Goal: Register for event/course

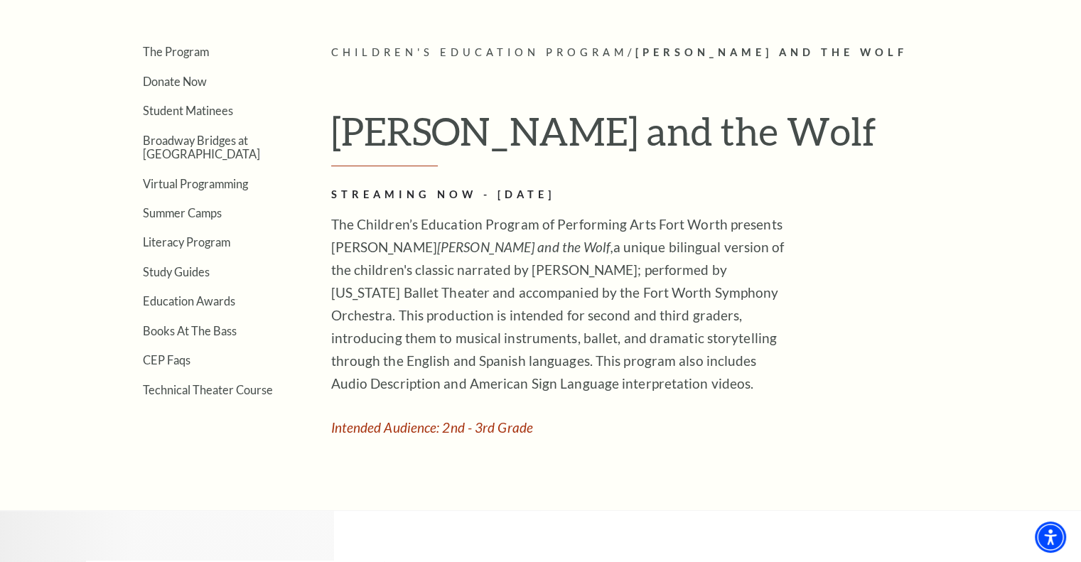
scroll to position [284, 0]
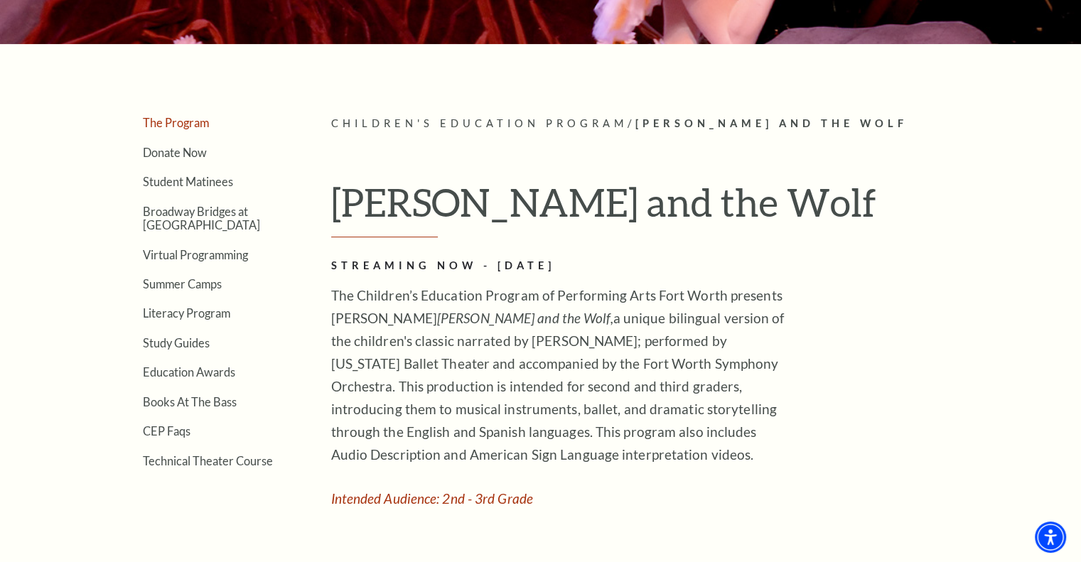
click at [200, 124] on link "The Program" at bounding box center [176, 123] width 66 height 14
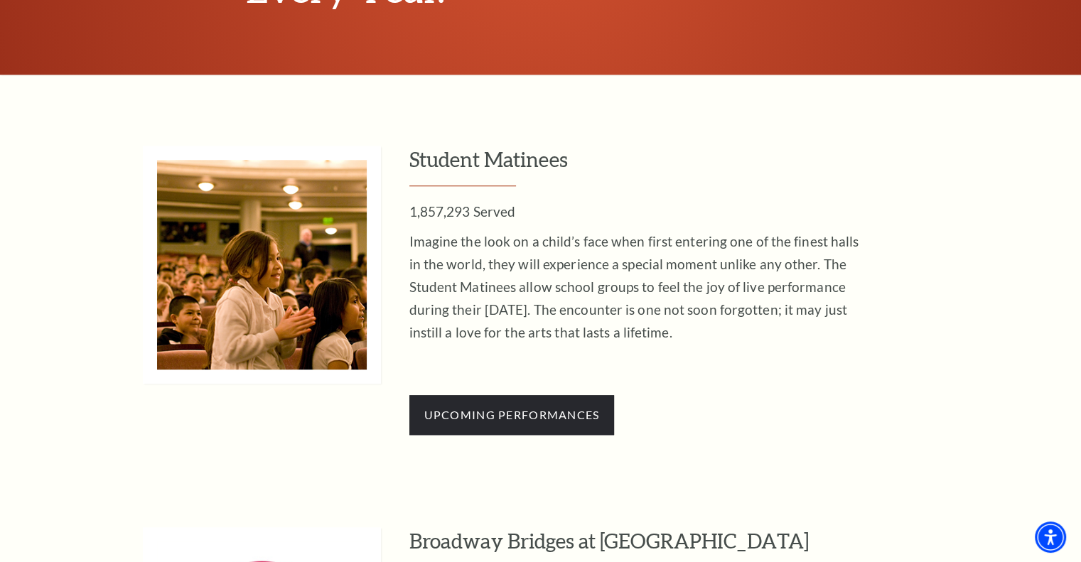
scroll to position [1243, 0]
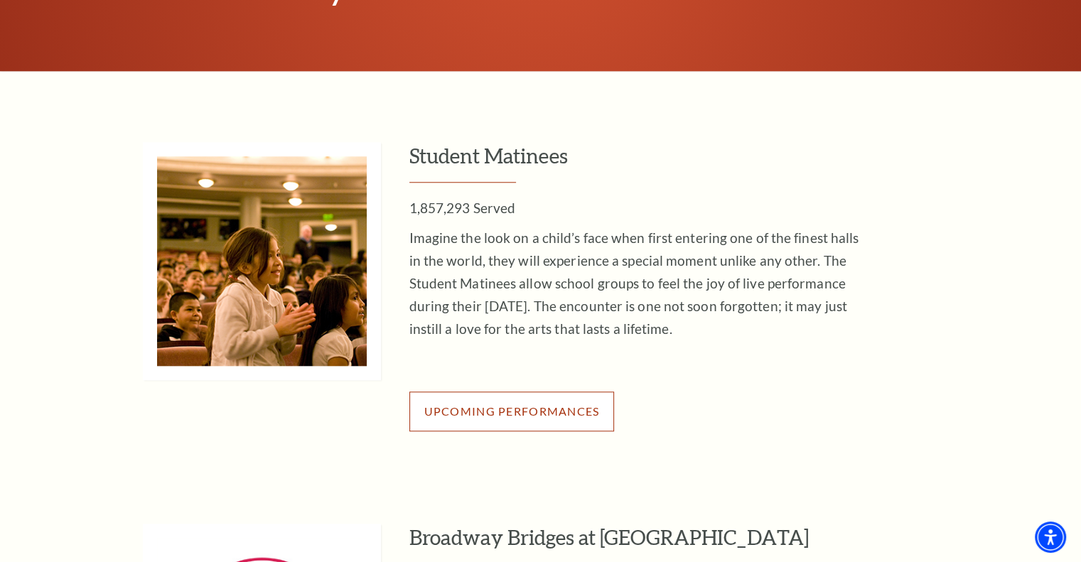
click at [512, 425] on link "Upcoming Performances" at bounding box center [511, 412] width 205 height 40
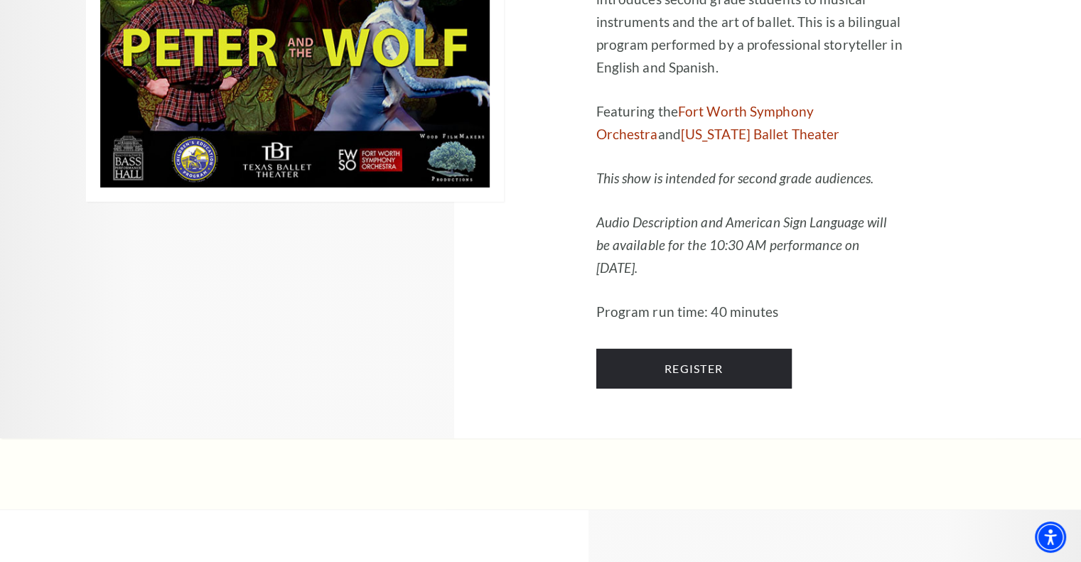
scroll to position [4543, 0]
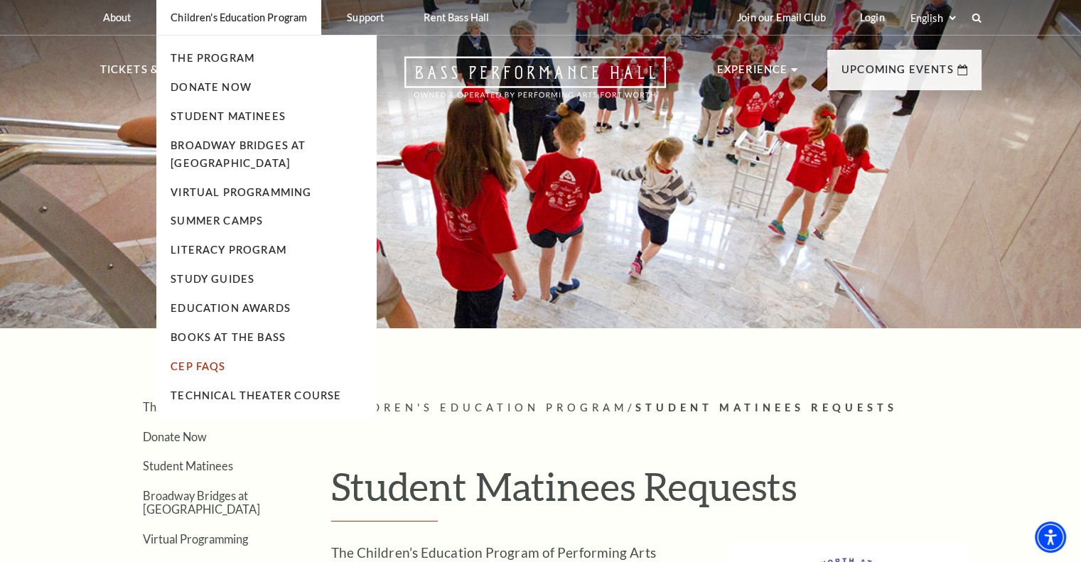
click at [200, 366] on link "CEP Faqs" at bounding box center [198, 366] width 55 height 12
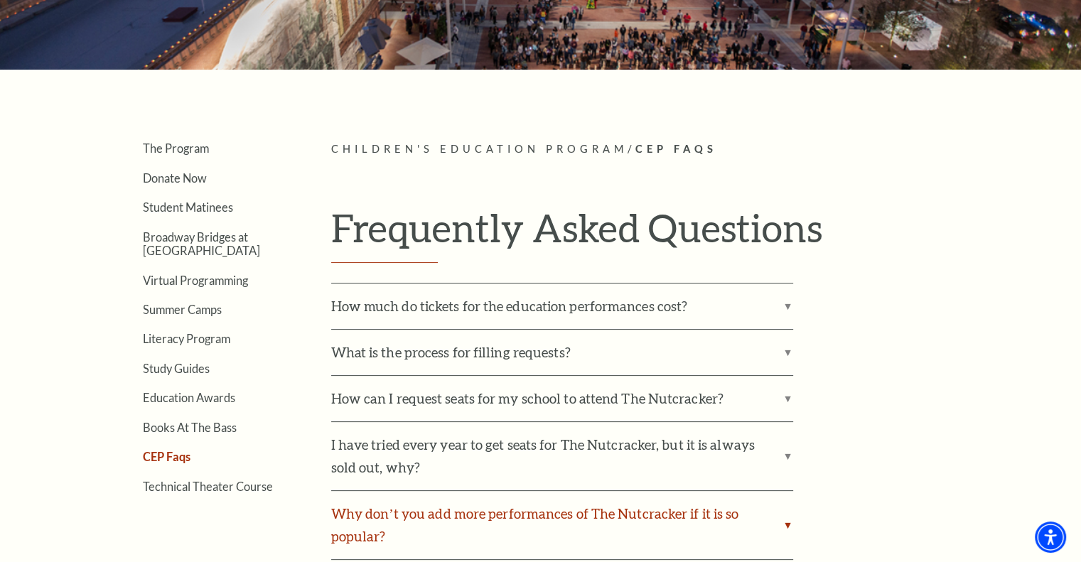
scroll to position [427, 0]
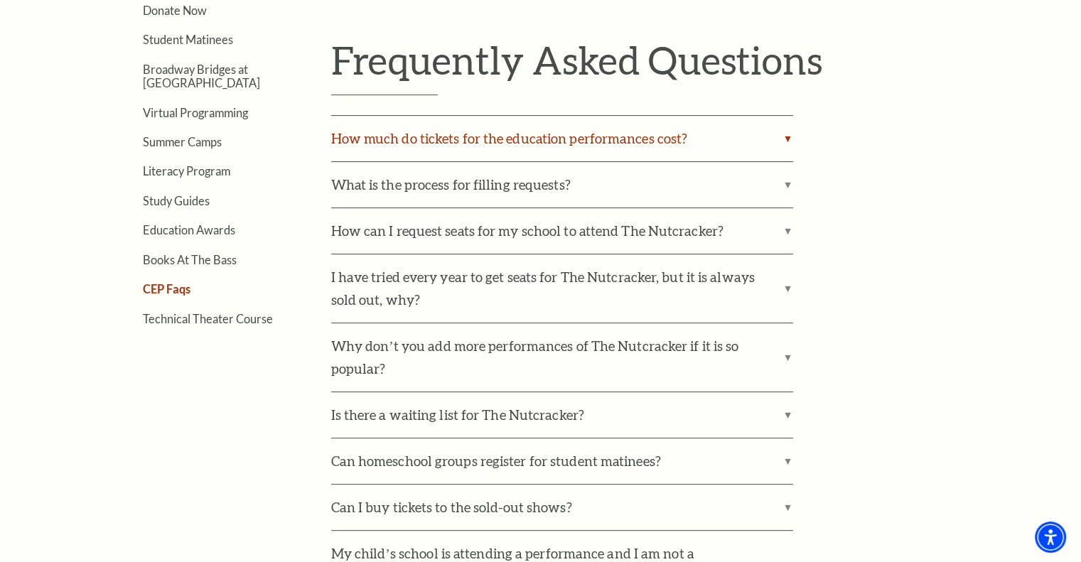
click at [709, 134] on label "How much do tickets for the education performances cost?" at bounding box center [562, 138] width 462 height 45
click at [0, 0] on input "How much do tickets for the education performances cost?" at bounding box center [0, 0] width 0 height 0
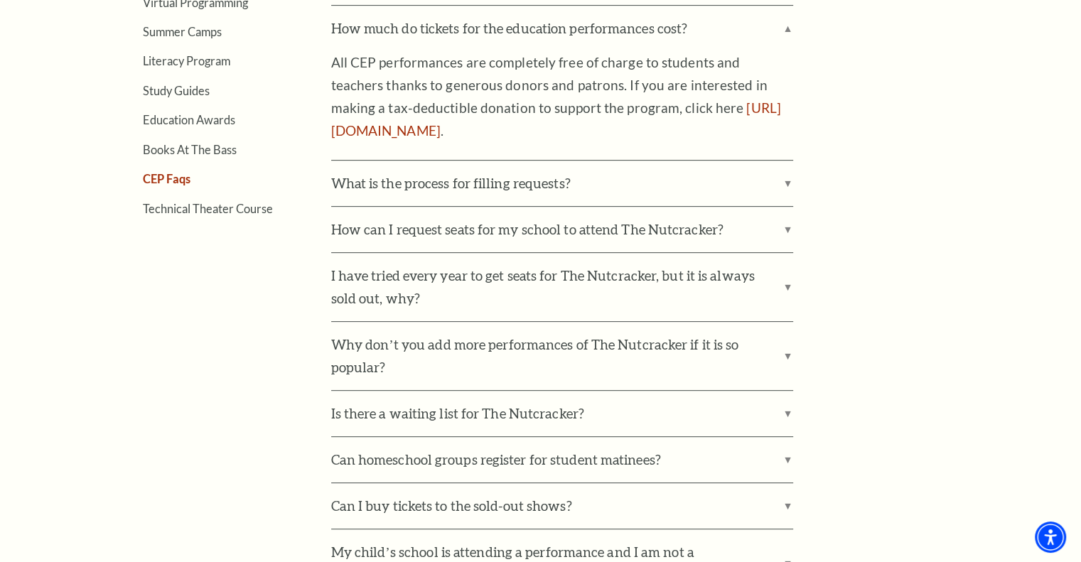
scroll to position [569, 0]
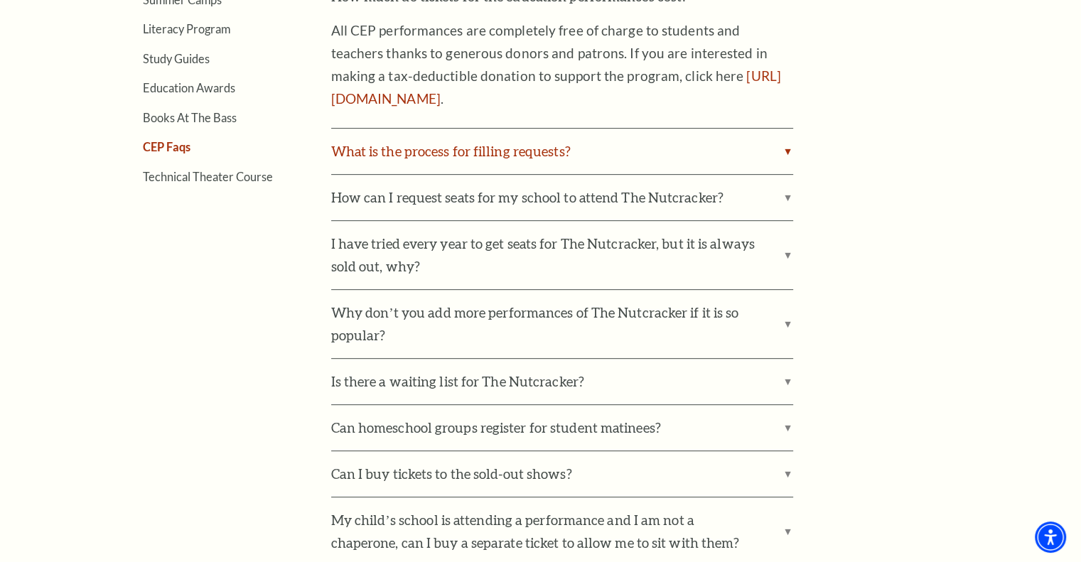
click at [764, 159] on label "What is the process for filling requests?" at bounding box center [562, 151] width 462 height 45
click at [0, 0] on input "What is the process for filling requests?" at bounding box center [0, 0] width 0 height 0
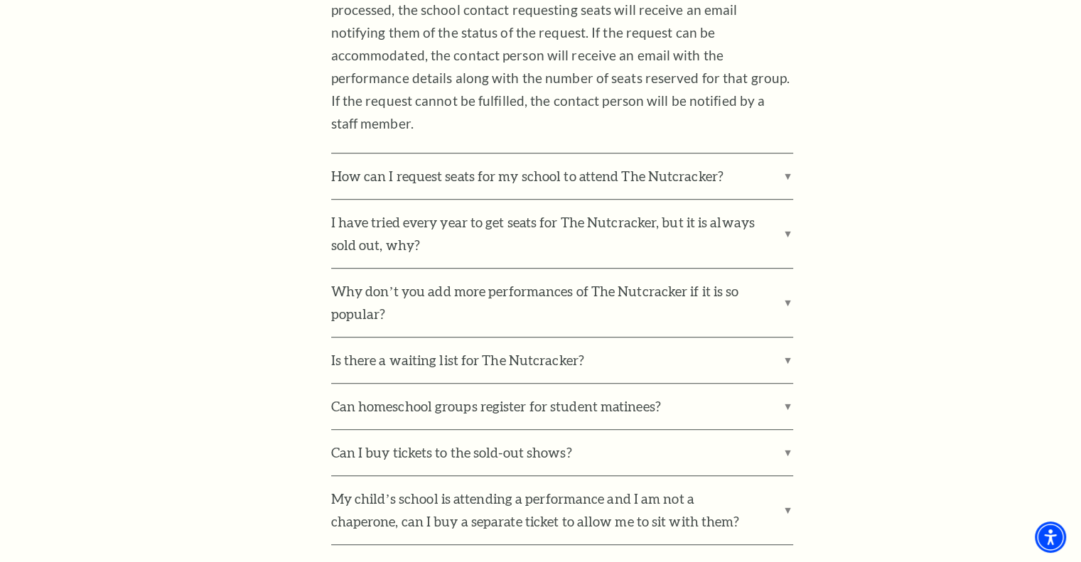
scroll to position [853, 0]
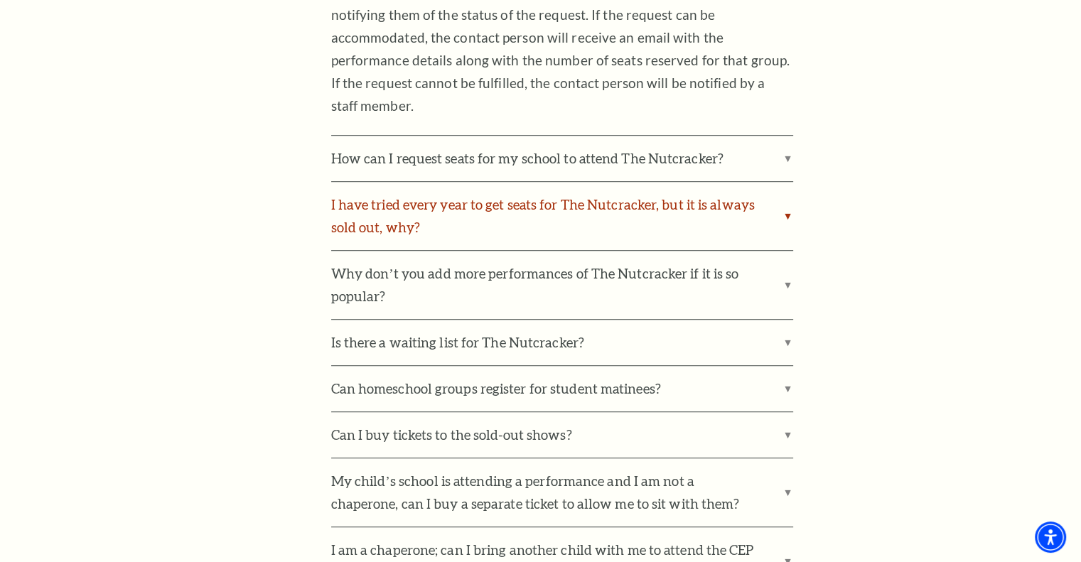
click at [783, 193] on label "I have tried every year to get seats for The Nutcracker, but it is always sold …" at bounding box center [562, 216] width 462 height 68
click at [0, 0] on input "I have tried every year to get seats for The Nutcracker, but it is always sold …" at bounding box center [0, 0] width 0 height 0
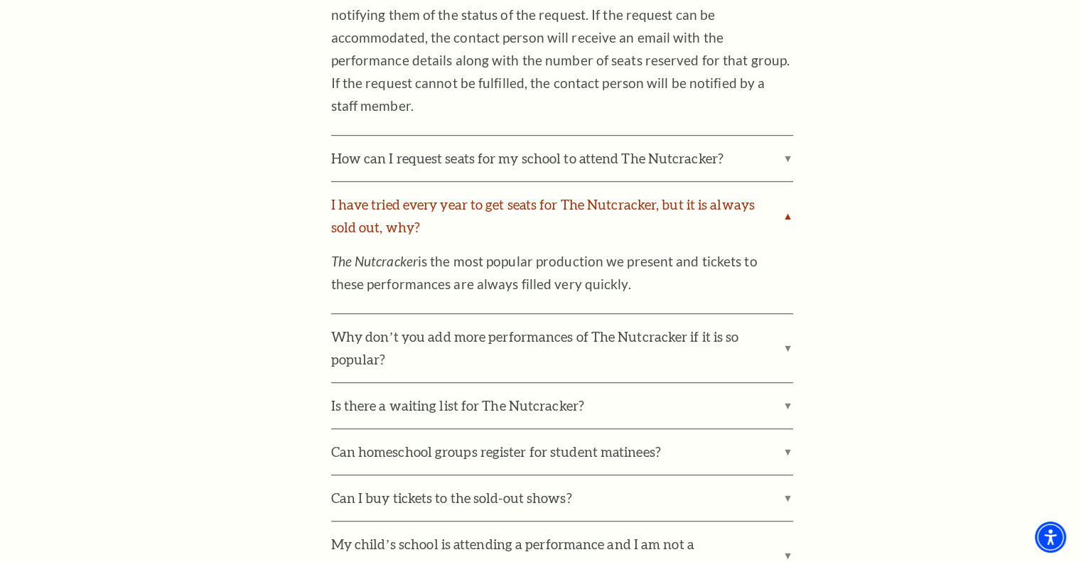
click at [783, 193] on label "I have tried every year to get seats for The Nutcracker, but it is always sold …" at bounding box center [562, 216] width 462 height 68
click at [0, 0] on input "I have tried every year to get seats for The Nutcracker, but it is always sold …" at bounding box center [0, 0] width 0 height 0
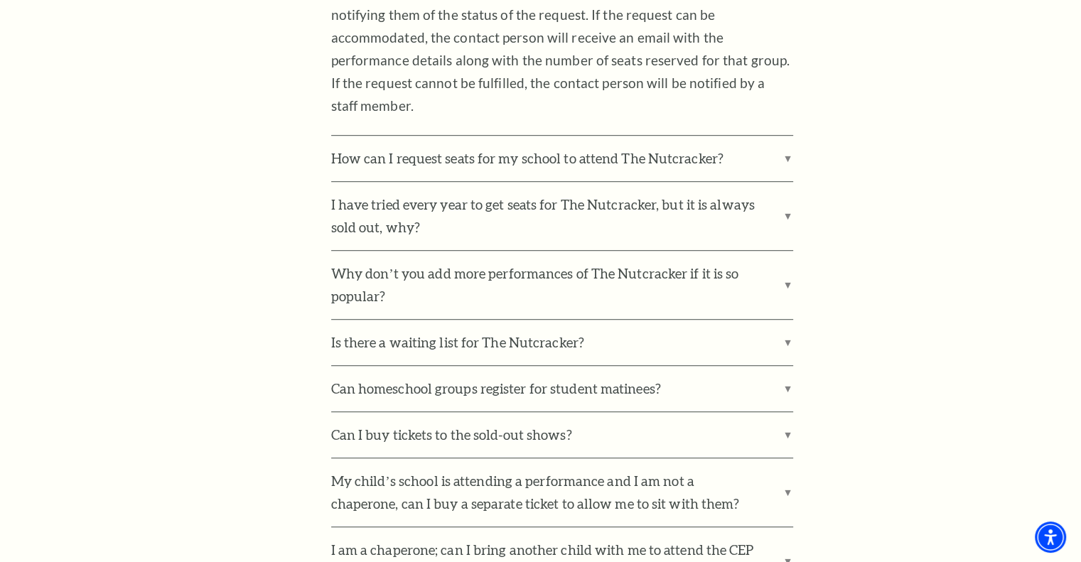
click at [793, 271] on div "How much do tickets for the education performances cost? All CEP performances a…" at bounding box center [656, 512] width 650 height 1646
click at [793, 261] on div "How much do tickets for the education performances cost? All CEP performances a…" at bounding box center [656, 512] width 650 height 1646
click at [791, 257] on label "Why don’t you add more performances of The Nutcracker if it is so popular?" at bounding box center [562, 285] width 462 height 68
click at [0, 0] on input "Why don’t you add more performances of The Nutcracker if it is so popular?" at bounding box center [0, 0] width 0 height 0
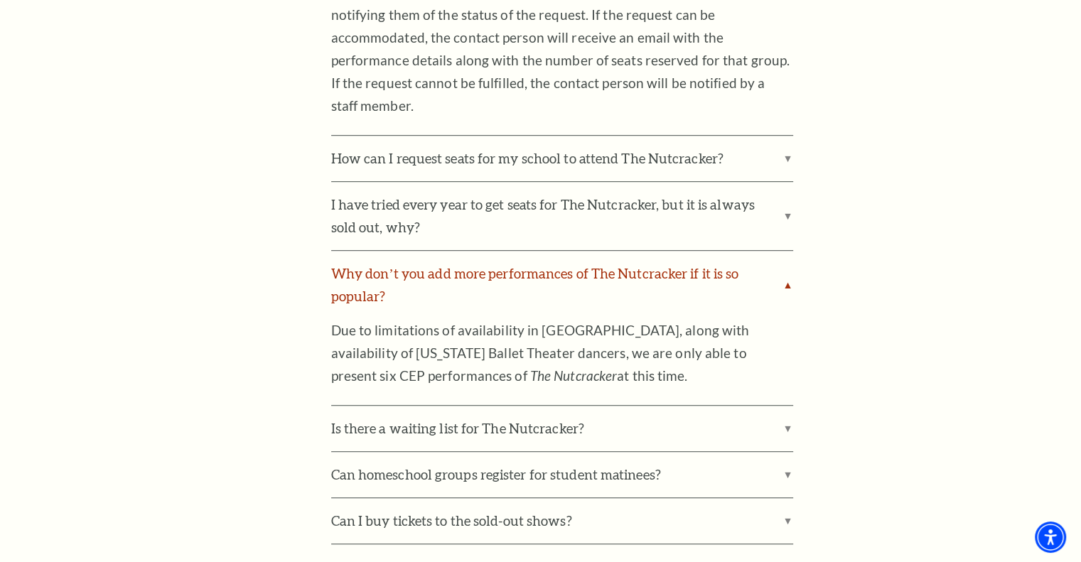
click at [790, 257] on label "Why don’t you add more performances of The Nutcracker if it is so popular?" at bounding box center [562, 285] width 462 height 68
click at [0, 0] on input "Why don’t you add more performances of The Nutcracker if it is so popular?" at bounding box center [0, 0] width 0 height 0
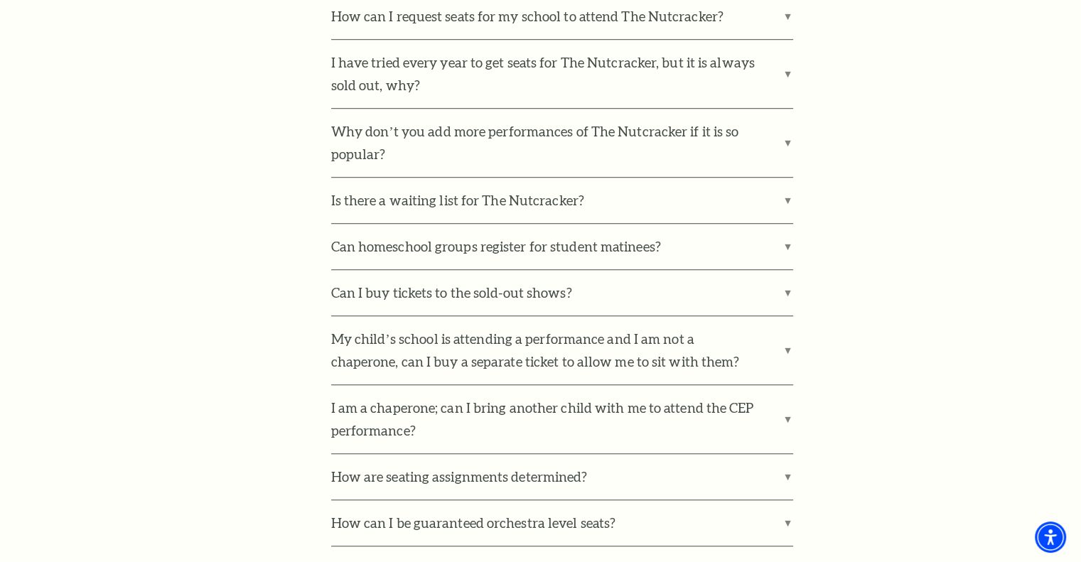
scroll to position [1137, 0]
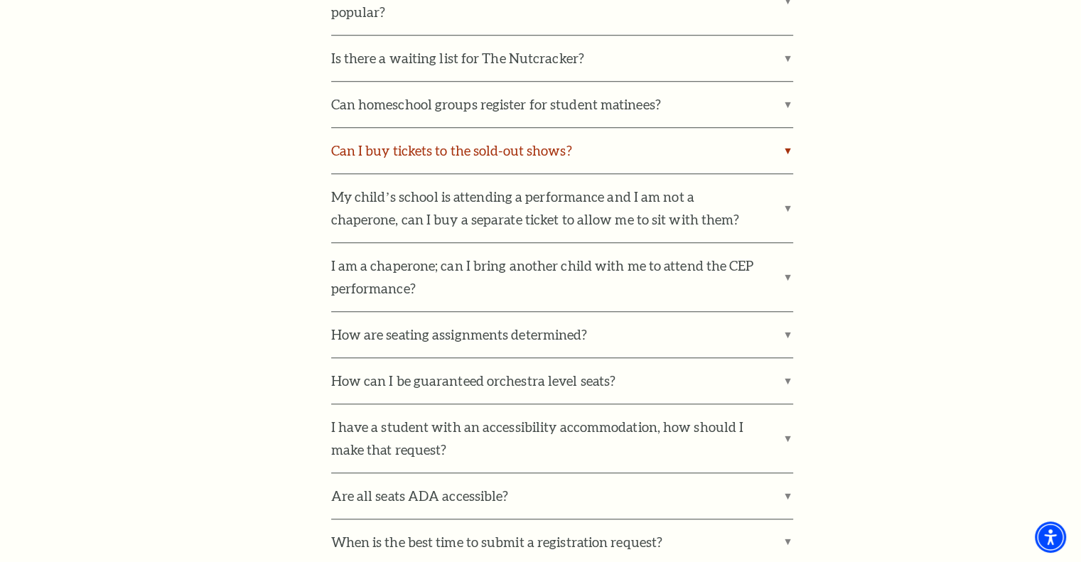
click at [786, 128] on label "Can I buy tickets to the sold-out shows?" at bounding box center [562, 150] width 462 height 45
click at [0, 0] on input "Can I buy tickets to the sold-out shows?" at bounding box center [0, 0] width 0 height 0
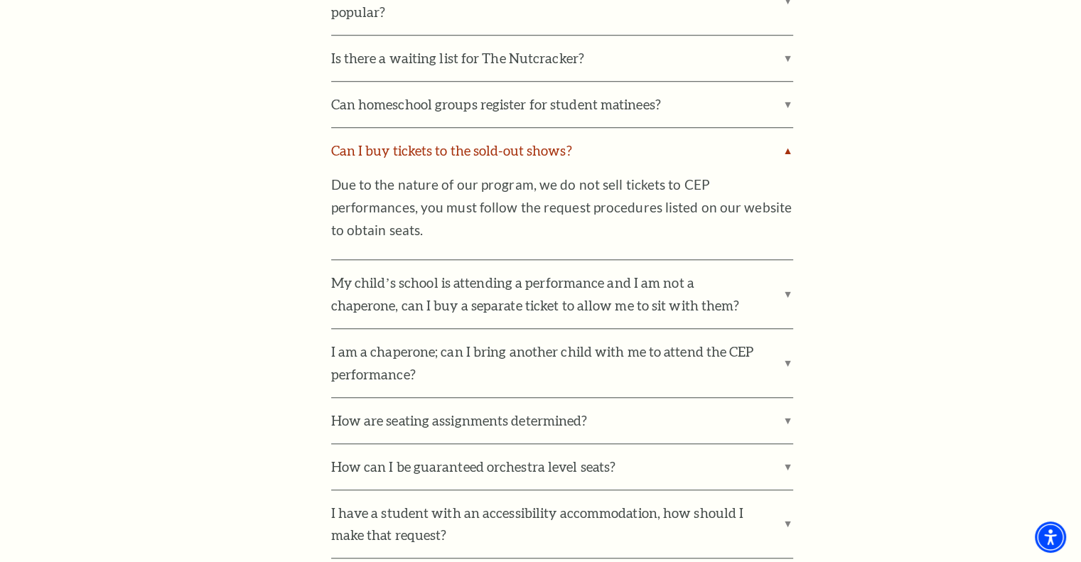
click at [786, 128] on label "Can I buy tickets to the sold-out shows?" at bounding box center [562, 150] width 462 height 45
click at [0, 0] on input "Can I buy tickets to the sold-out shows?" at bounding box center [0, 0] width 0 height 0
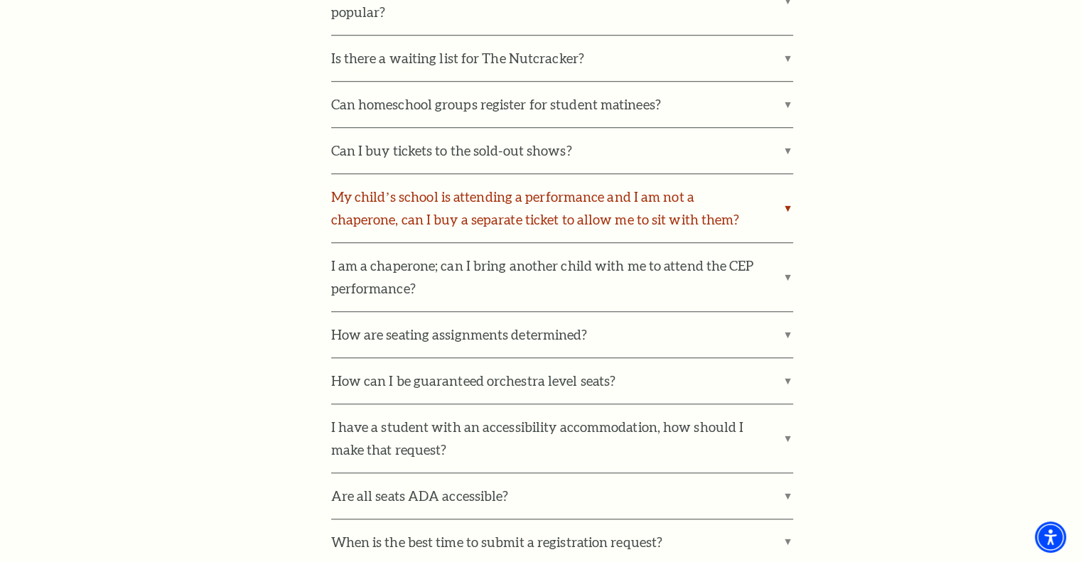
click at [781, 188] on label "My child’s school is attending a performance and I am not a chaperone, can I bu…" at bounding box center [562, 208] width 462 height 68
click at [0, 0] on input "My child’s school is attending a performance and I am not a chaperone, can I bu…" at bounding box center [0, 0] width 0 height 0
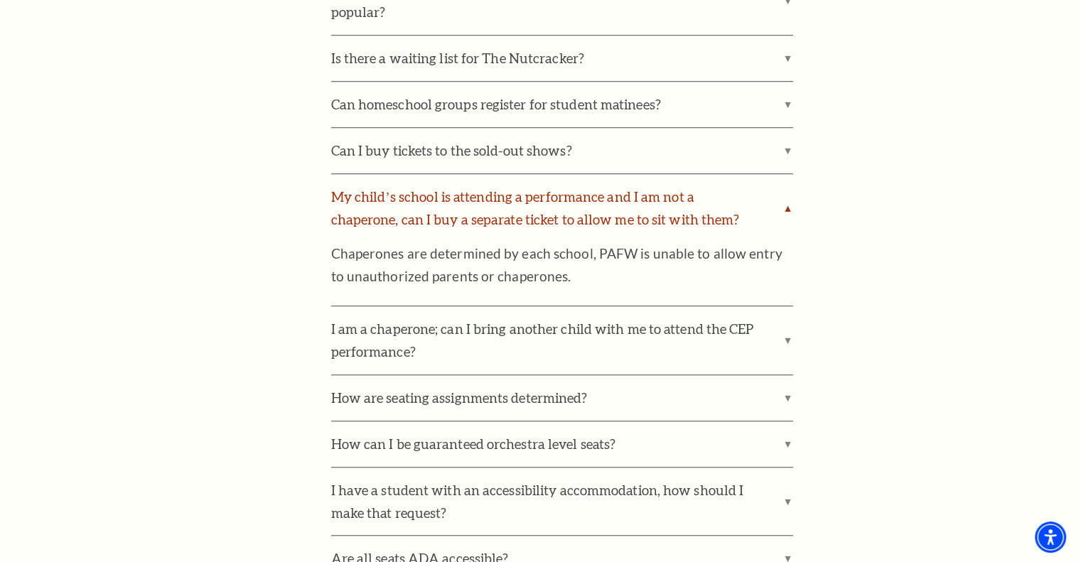
click at [781, 188] on label "My child’s school is attending a performance and I am not a chaperone, can I bu…" at bounding box center [562, 208] width 462 height 68
click at [0, 0] on input "My child’s school is attending a performance and I am not a chaperone, can I bu…" at bounding box center [0, 0] width 0 height 0
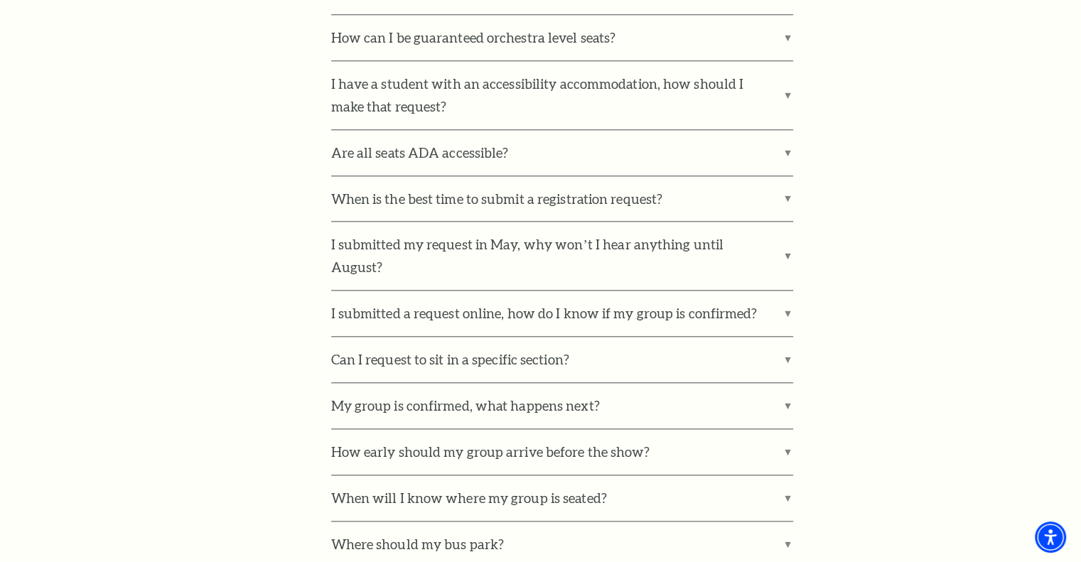
scroll to position [1493, 0]
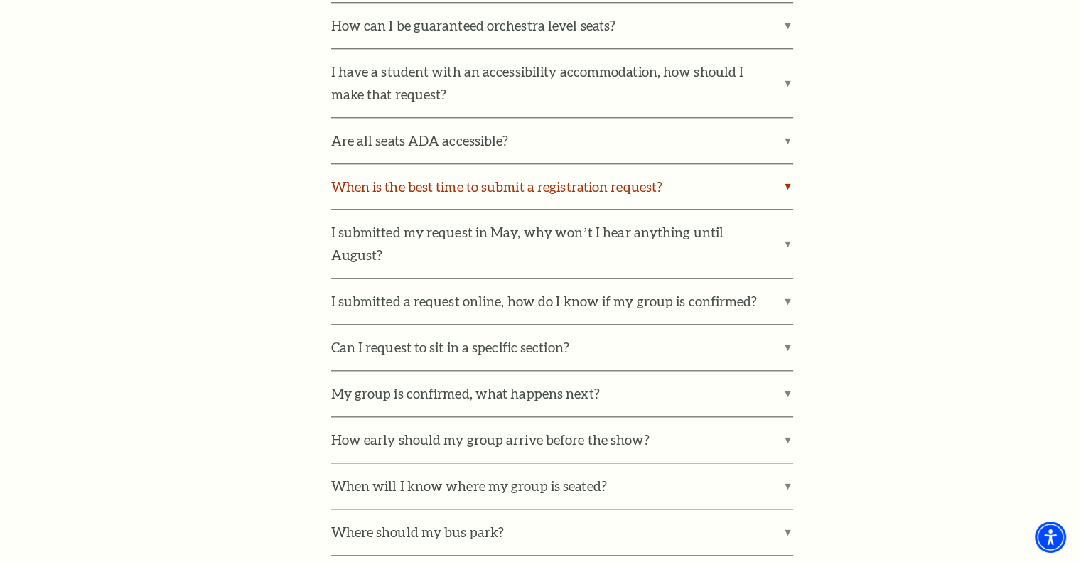
click at [768, 176] on label "When is the best time to submit a registration request?" at bounding box center [562, 186] width 462 height 45
click at [0, 0] on input "When is the best time to submit a registration request?" at bounding box center [0, 0] width 0 height 0
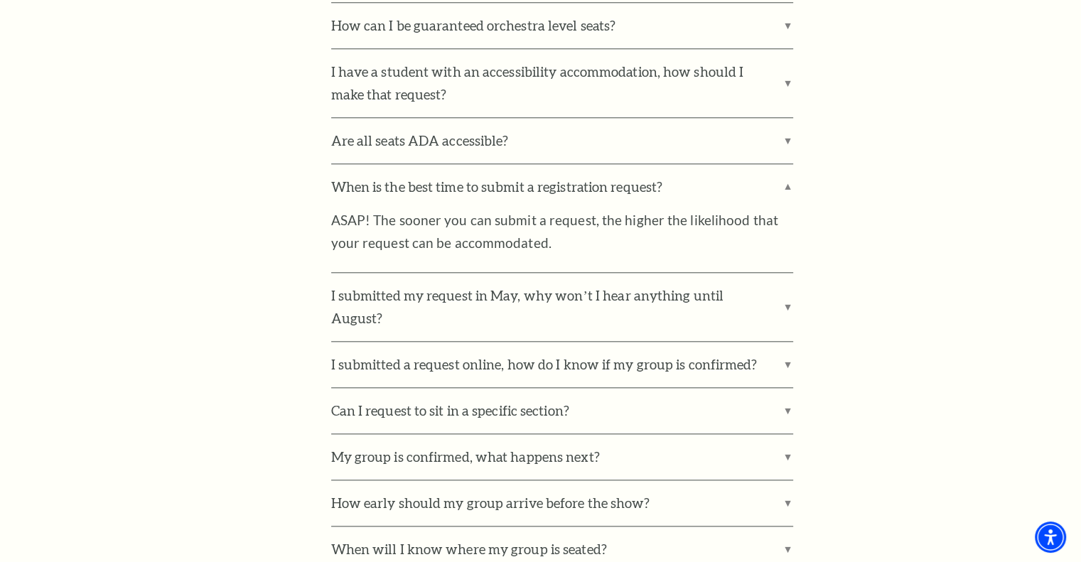
click at [788, 168] on label "When is the best time to submit a registration request?" at bounding box center [562, 186] width 462 height 45
click at [0, 0] on input "When is the best time to submit a registration request?" at bounding box center [0, 0] width 0 height 0
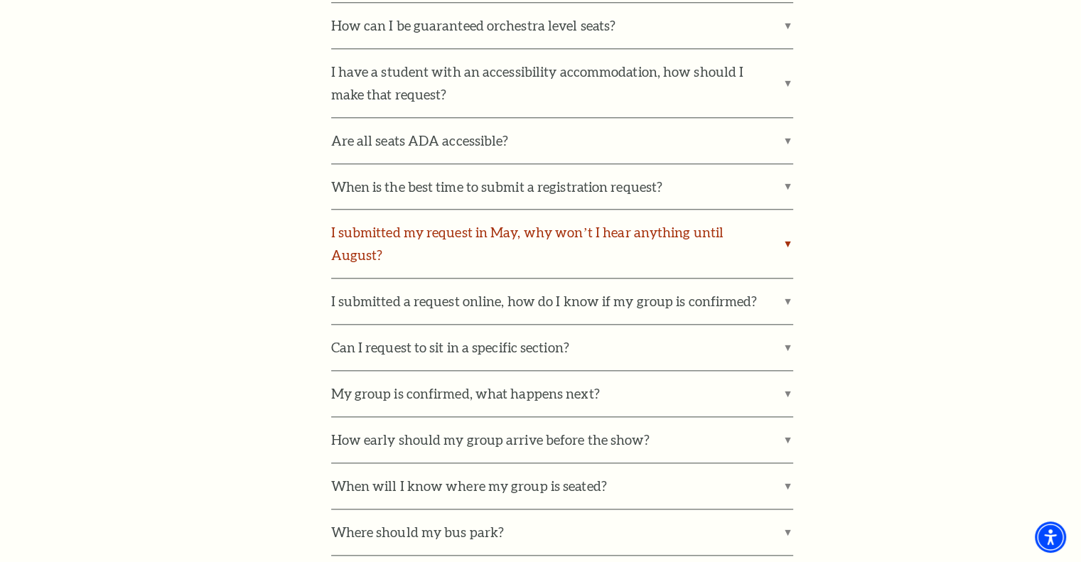
click at [782, 213] on label "I submitted my request in May, why won’t I hear anything until August?" at bounding box center [562, 244] width 462 height 68
click at [0, 0] on input "I submitted my request in May, why won’t I hear anything until August?" at bounding box center [0, 0] width 0 height 0
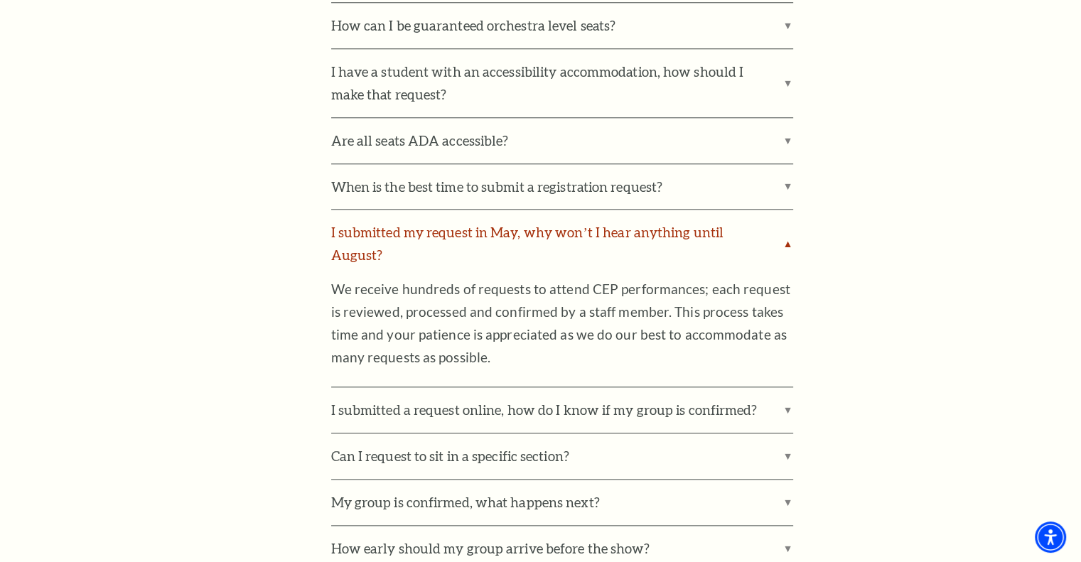
click at [789, 227] on label "I submitted my request in May, why won’t I hear anything until August?" at bounding box center [562, 244] width 462 height 68
click at [0, 0] on input "I submitted my request in May, why won’t I hear anything until August?" at bounding box center [0, 0] width 0 height 0
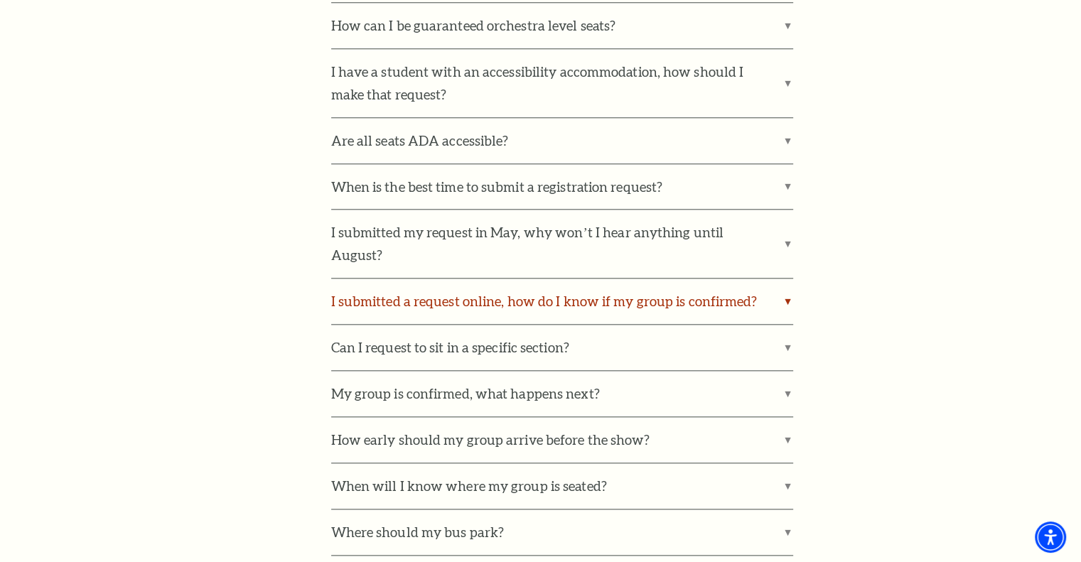
click at [785, 279] on label "I submitted a request online, how do I know if my group is confirmed?" at bounding box center [562, 301] width 462 height 45
click at [0, 0] on input "I submitted a request online, how do I know if my group is confirmed?" at bounding box center [0, 0] width 0 height 0
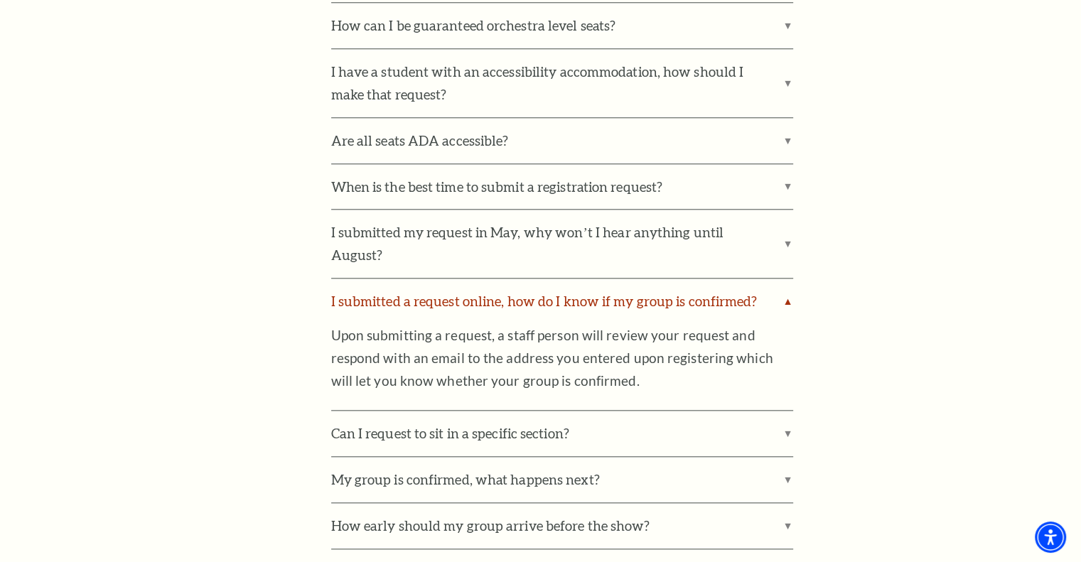
click at [785, 279] on label "I submitted a request online, how do I know if my group is confirmed?" at bounding box center [562, 301] width 462 height 45
click at [0, 0] on input "I submitted a request online, how do I know if my group is confirmed?" at bounding box center [0, 0] width 0 height 0
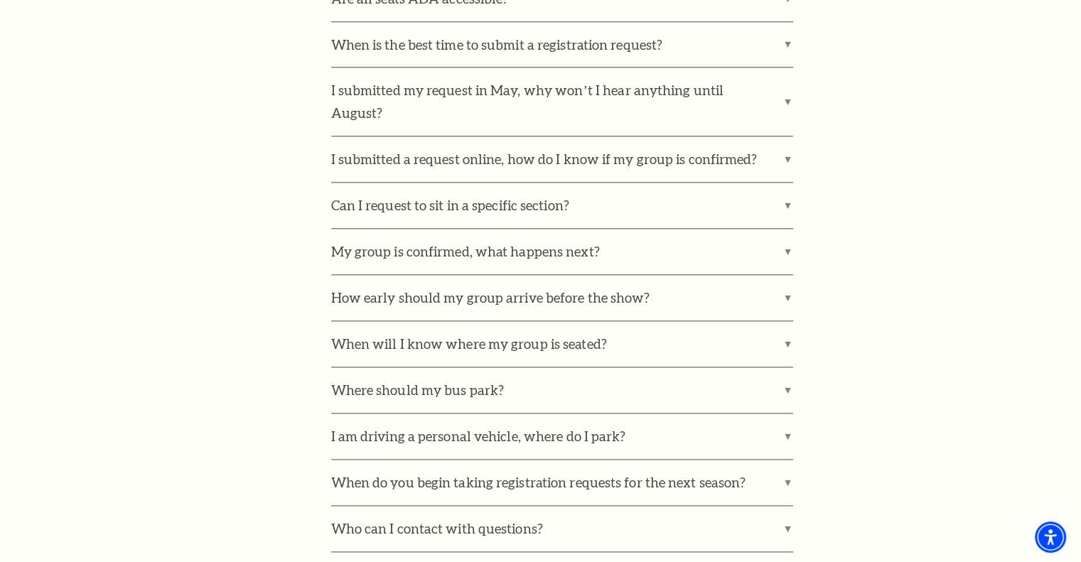
scroll to position [1706, 0]
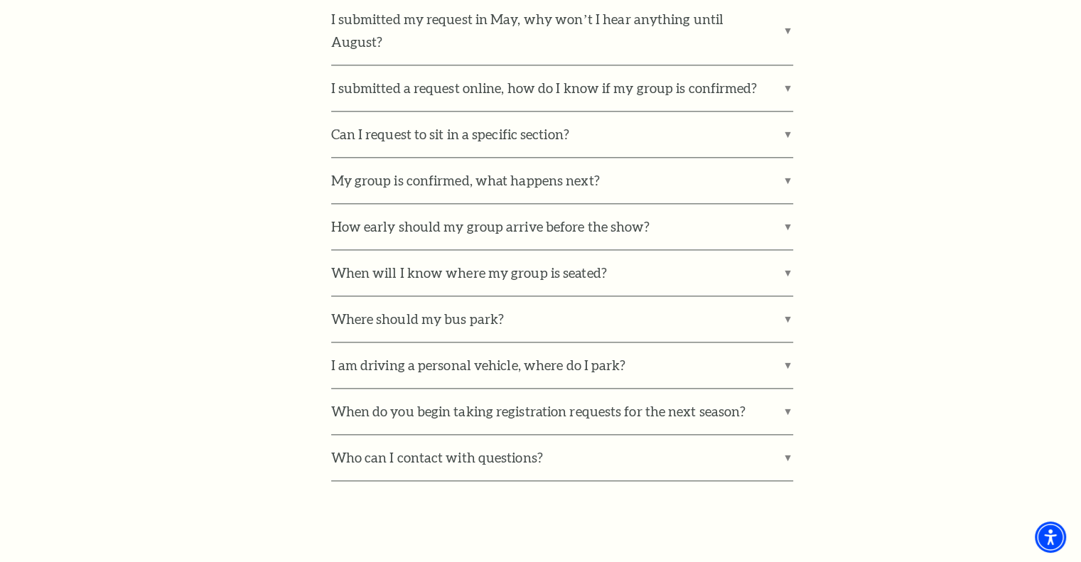
click at [783, 204] on label "How early should my group arrive before the show?" at bounding box center [562, 226] width 462 height 45
click at [0, 0] on input "How early should my group arrive before the show?" at bounding box center [0, 0] width 0 height 0
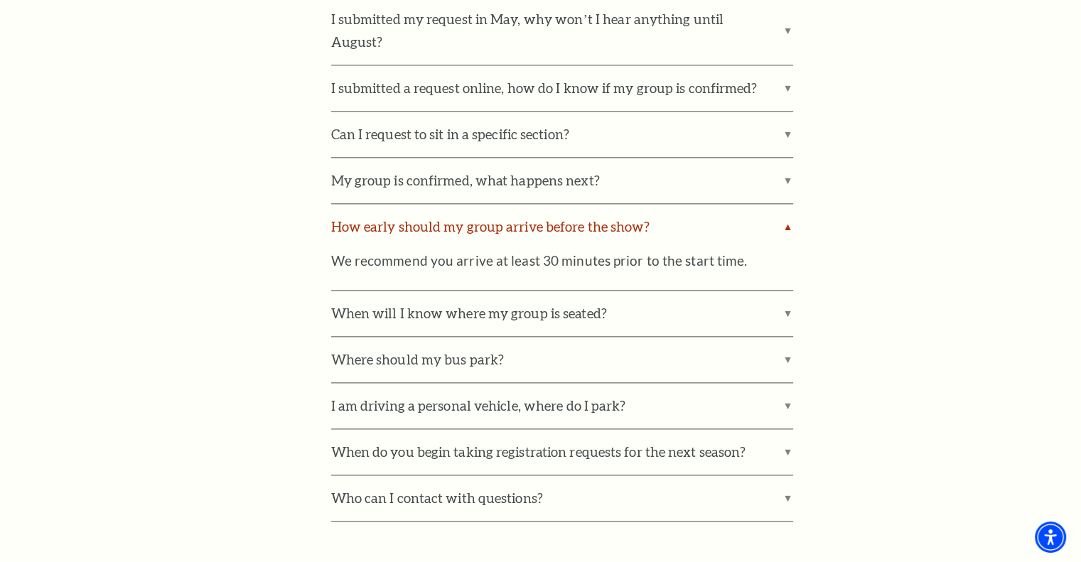
click at [781, 205] on label "How early should my group arrive before the show?" at bounding box center [562, 226] width 462 height 45
click at [0, 0] on input "How early should my group arrive before the show?" at bounding box center [0, 0] width 0 height 0
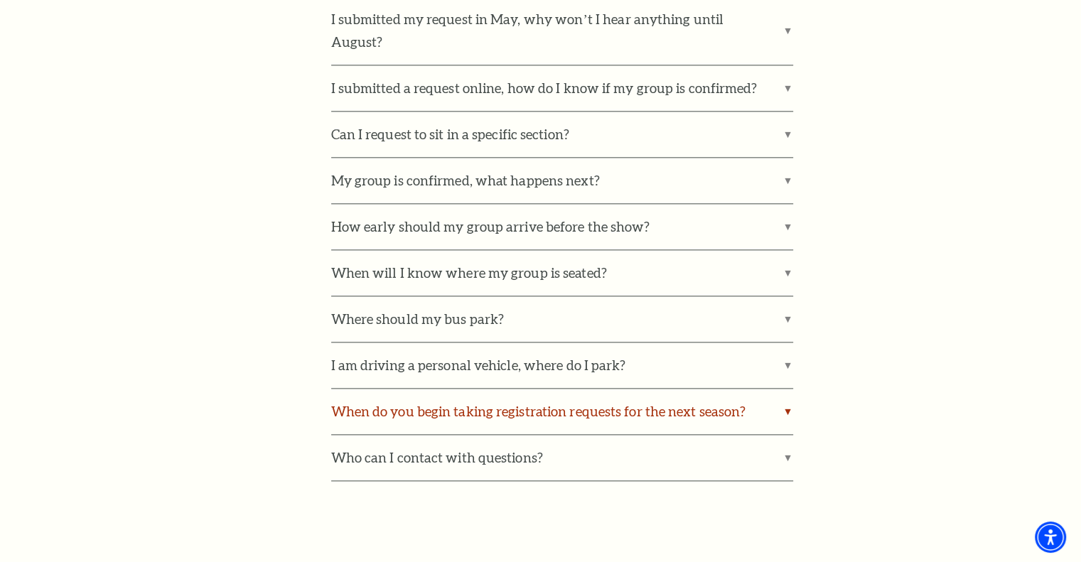
click at [768, 389] on label "When do you begin taking registration requests for the next season?" at bounding box center [562, 411] width 462 height 45
click at [0, 0] on input "When do you begin taking registration requests for the next season?" at bounding box center [0, 0] width 0 height 0
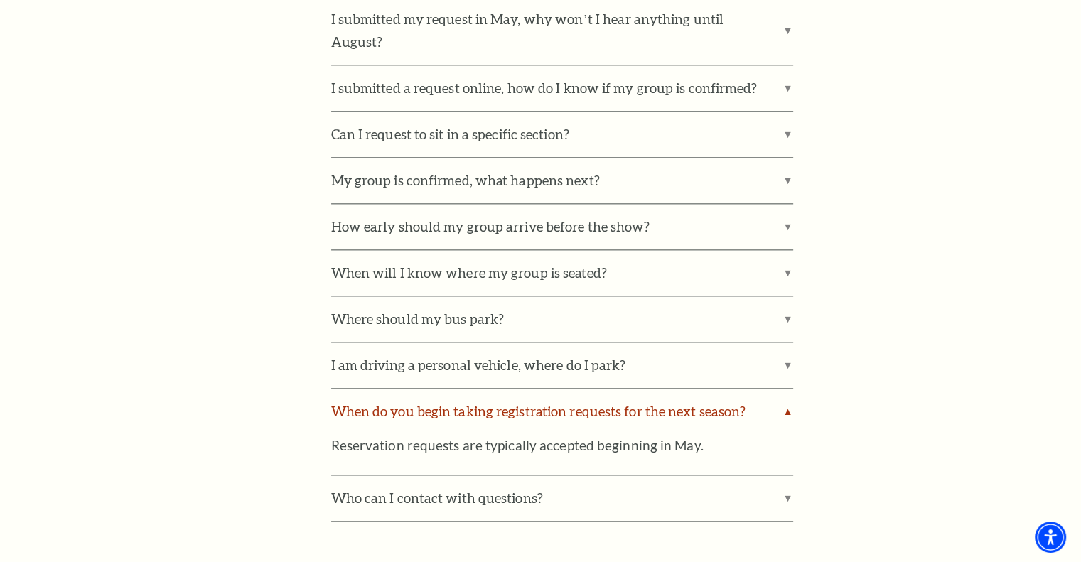
click at [781, 389] on label "When do you begin taking registration requests for the next season?" at bounding box center [562, 411] width 462 height 45
click at [0, 0] on input "When do you begin taking registration requests for the next season?" at bounding box center [0, 0] width 0 height 0
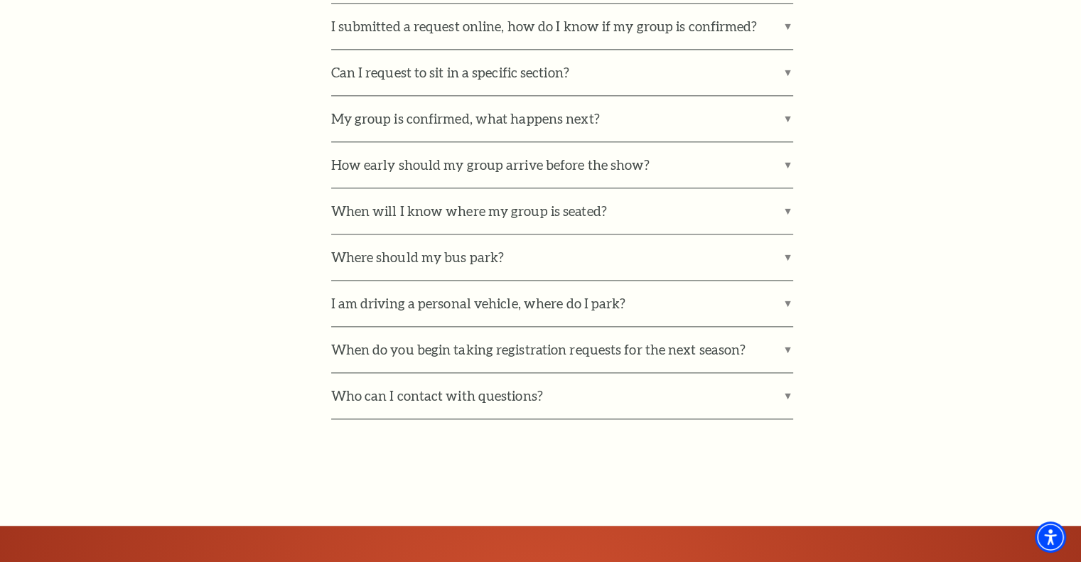
scroll to position [1848, 0]
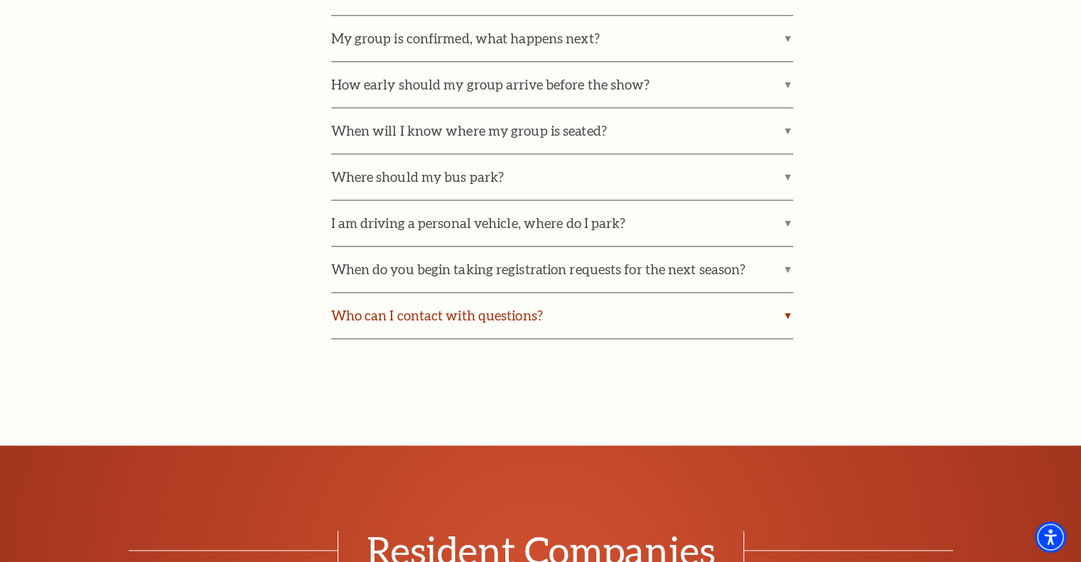
click at [787, 296] on label "Who can I contact with questions?" at bounding box center [562, 315] width 462 height 45
click at [0, 0] on input "Who can I contact with questions?" at bounding box center [0, 0] width 0 height 0
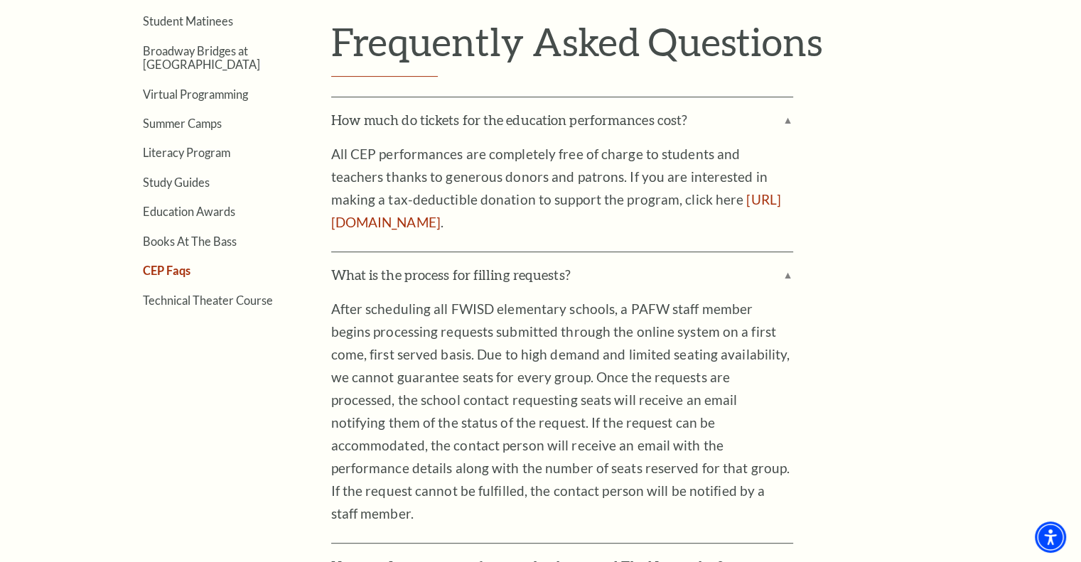
scroll to position [142, 0]
